Goal: Task Accomplishment & Management: Use online tool/utility

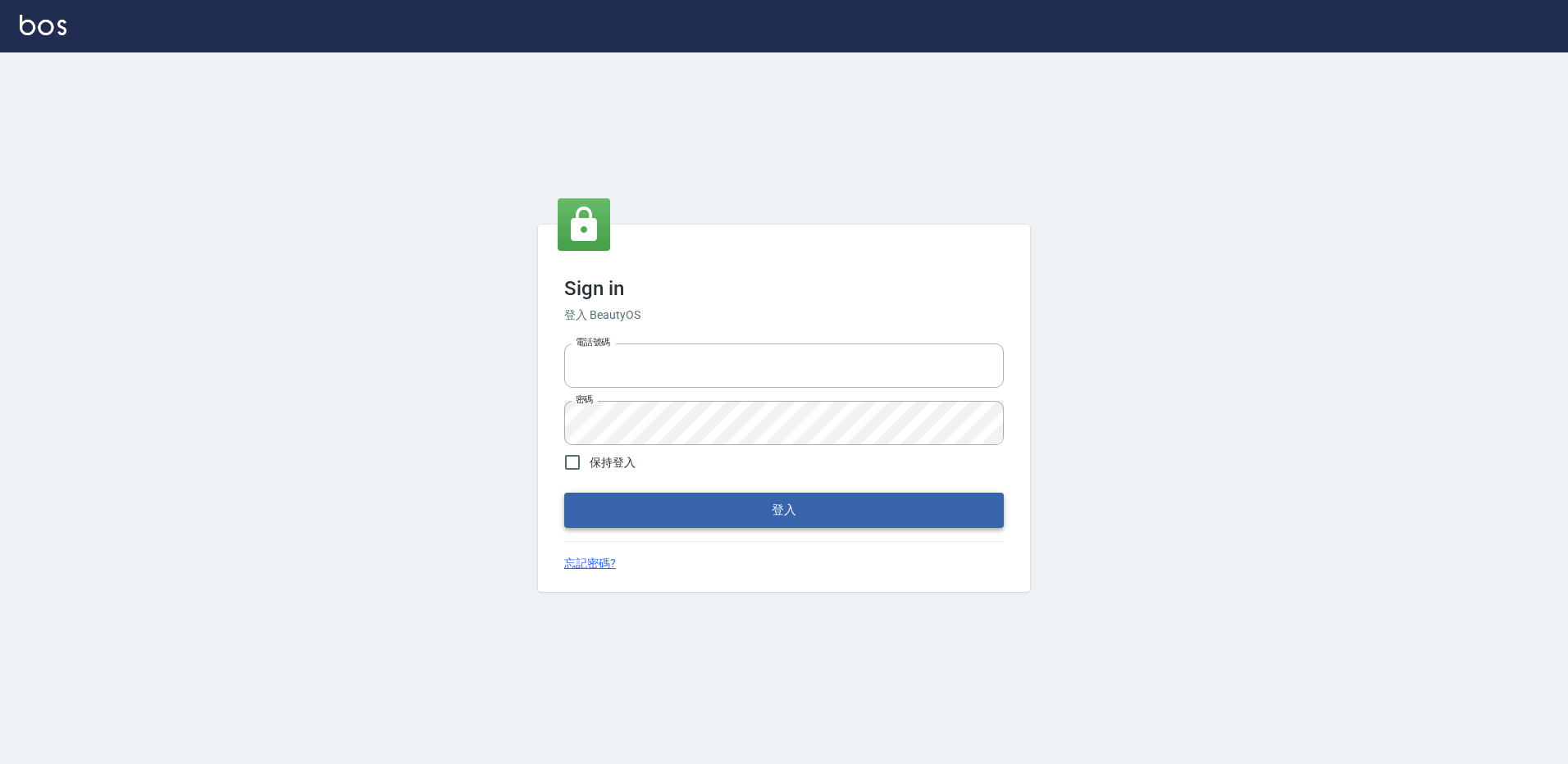
type input "27222158"
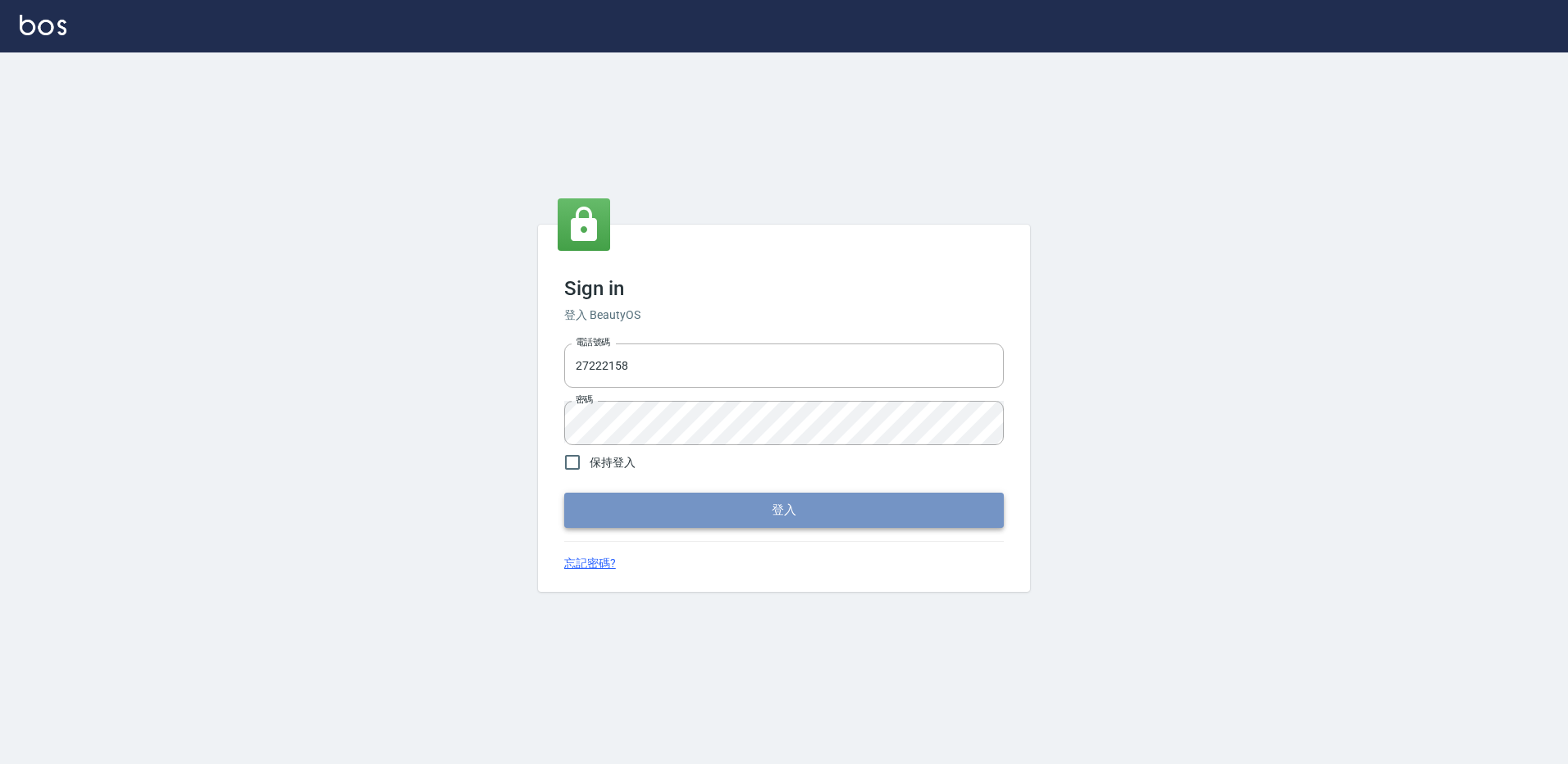
click at [615, 499] on button "登入" at bounding box center [784, 509] width 440 height 34
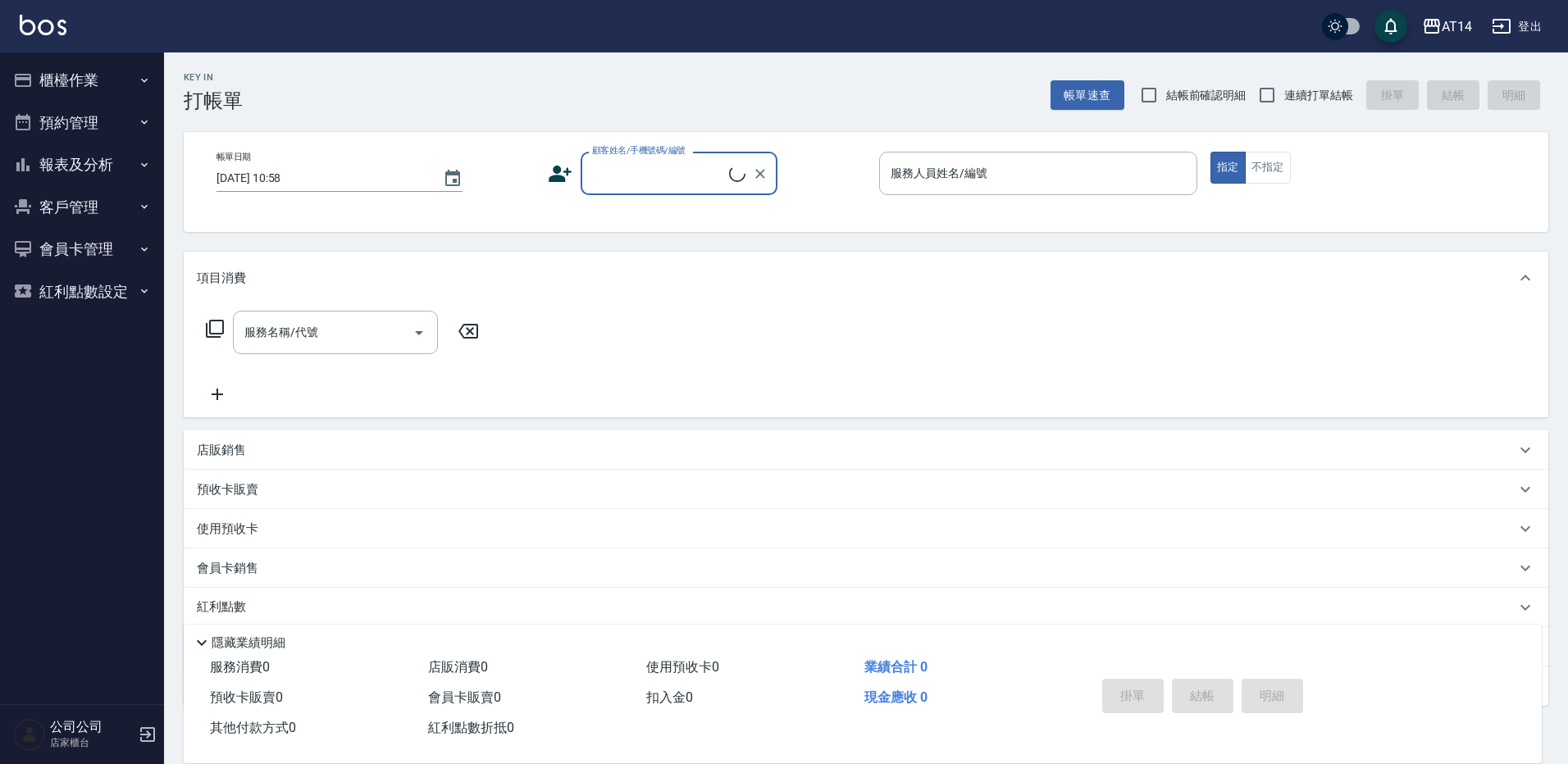
click at [132, 76] on button "櫃檯作業" at bounding box center [82, 80] width 151 height 43
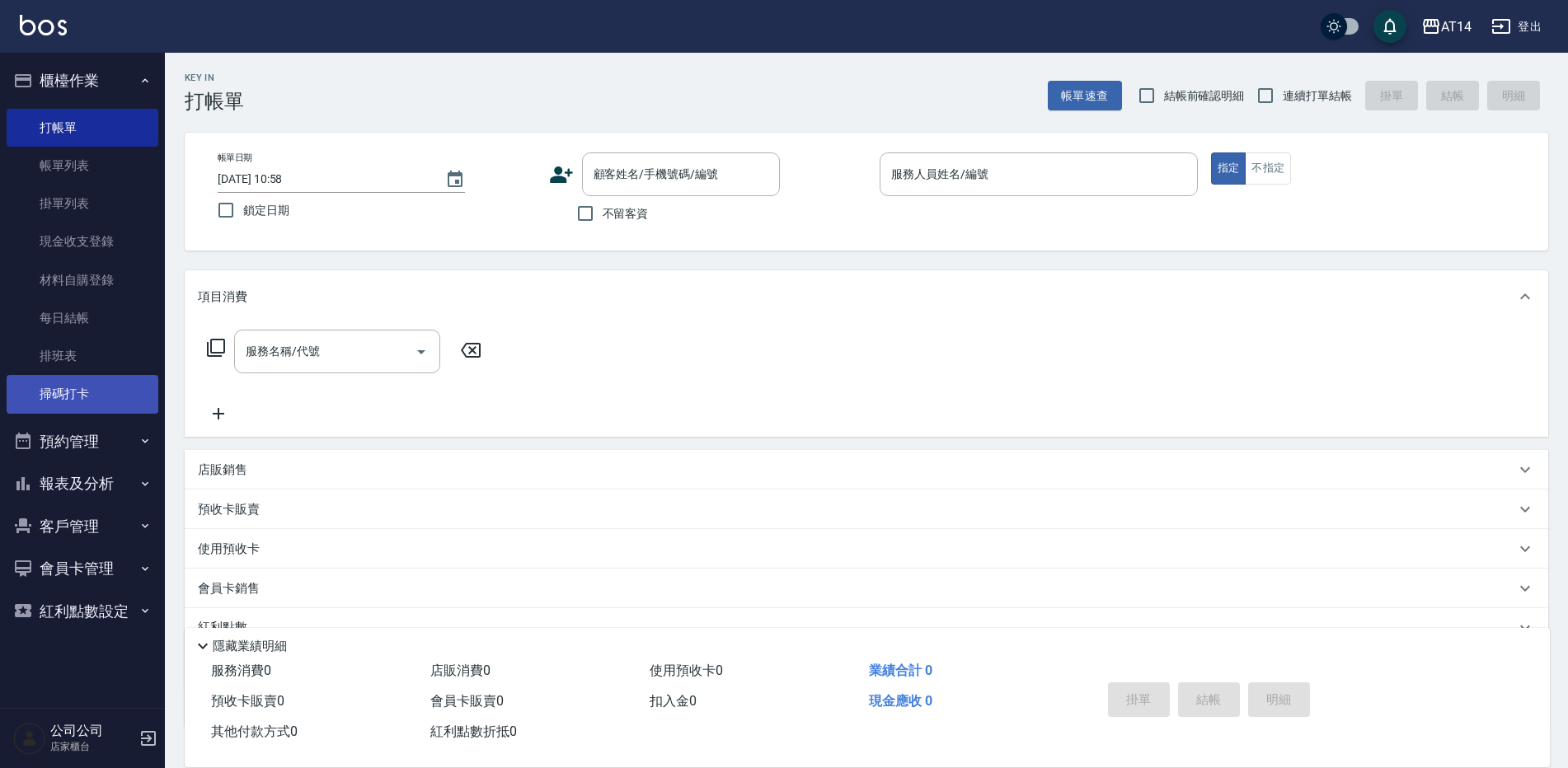
click at [77, 403] on link "掃碼打卡" at bounding box center [82, 393] width 151 height 38
click at [65, 397] on link "掃碼打卡" at bounding box center [82, 393] width 151 height 38
